Goal: Entertainment & Leisure: Browse casually

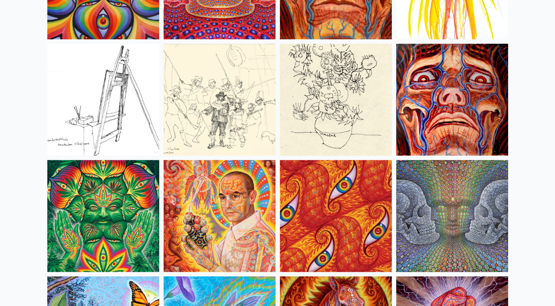
scroll to position [3407, 0]
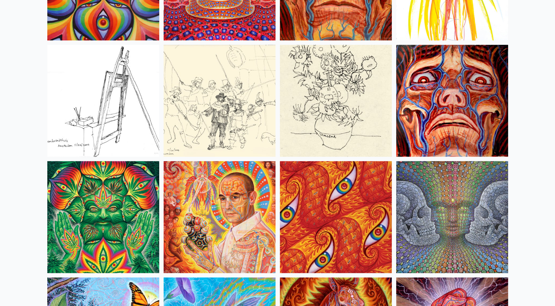
click at [114, 251] on img at bounding box center [103, 217] width 112 height 112
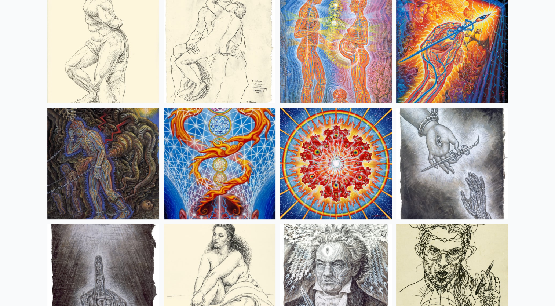
scroll to position [5584, 0]
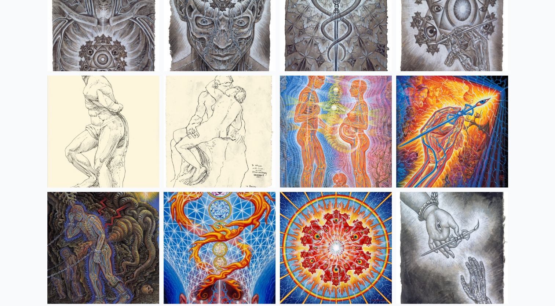
click at [290, 147] on img at bounding box center [336, 132] width 112 height 112
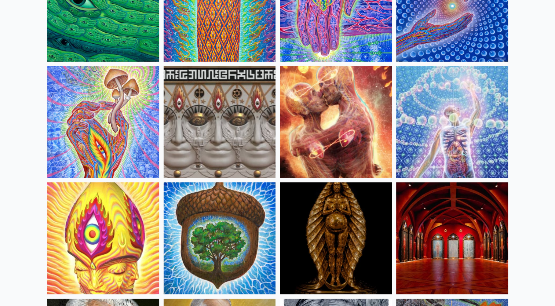
scroll to position [0, 0]
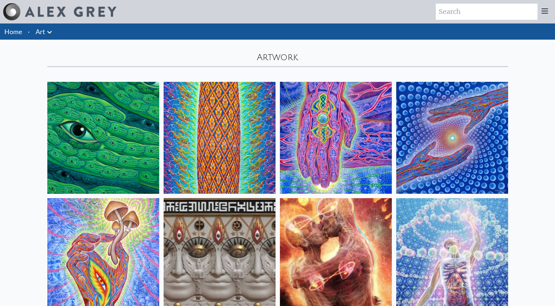
click at [40, 36] on link "Art" at bounding box center [41, 31] width 10 height 10
click at [51, 33] on icon at bounding box center [49, 32] width 9 height 9
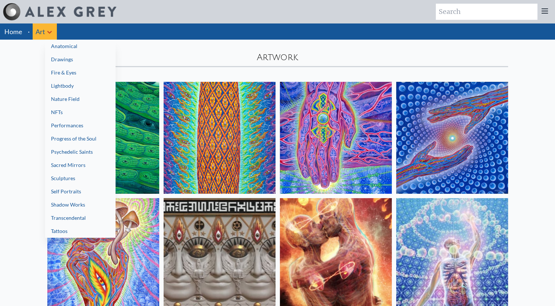
click at [21, 212] on div at bounding box center [277, 153] width 555 height 306
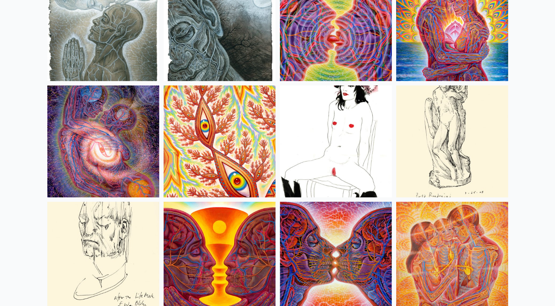
scroll to position [2437, 0]
click at [146, 8] on img at bounding box center [103, 25] width 112 height 112
